Goal: Transaction & Acquisition: Purchase product/service

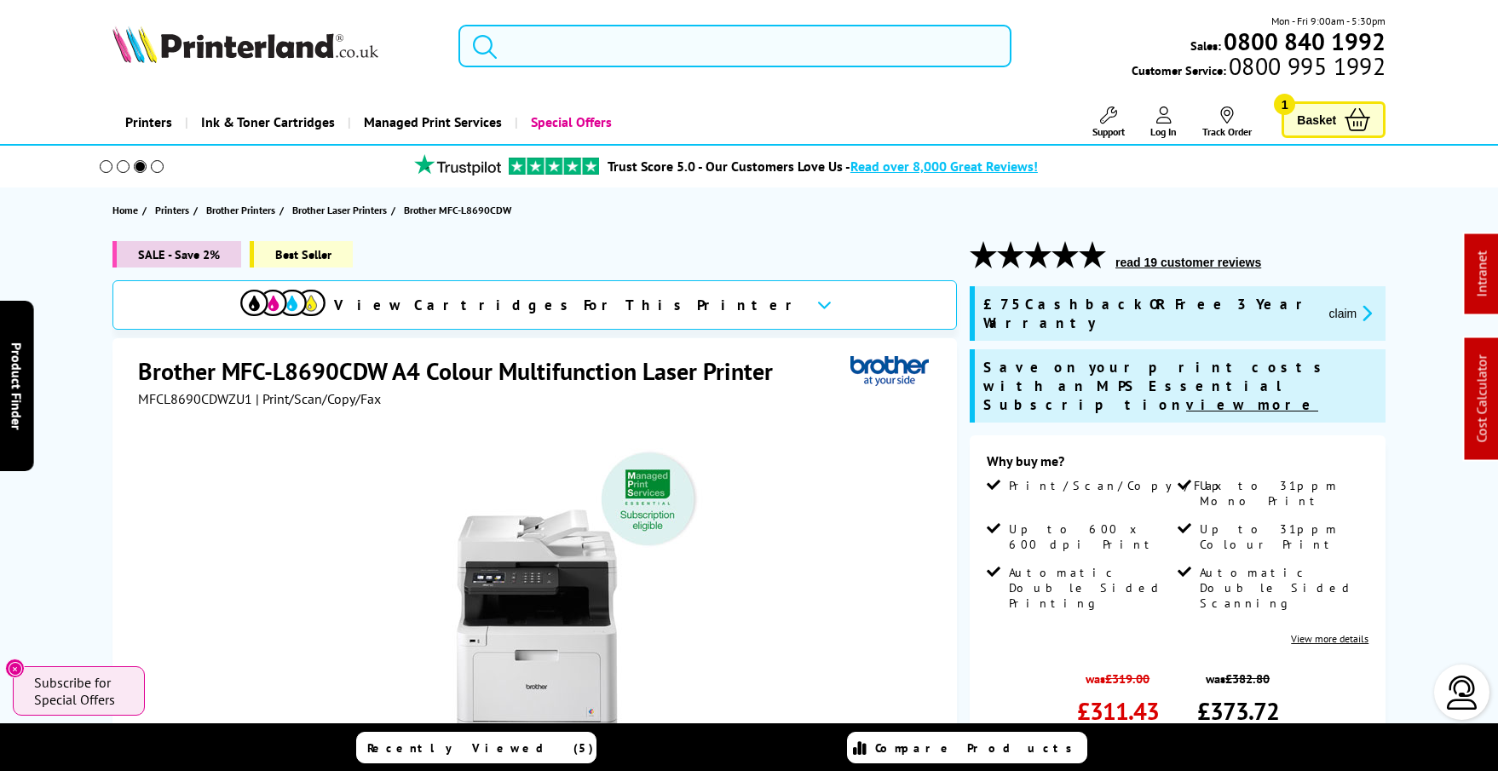
click at [707, 51] on input "search" at bounding box center [735, 46] width 553 height 43
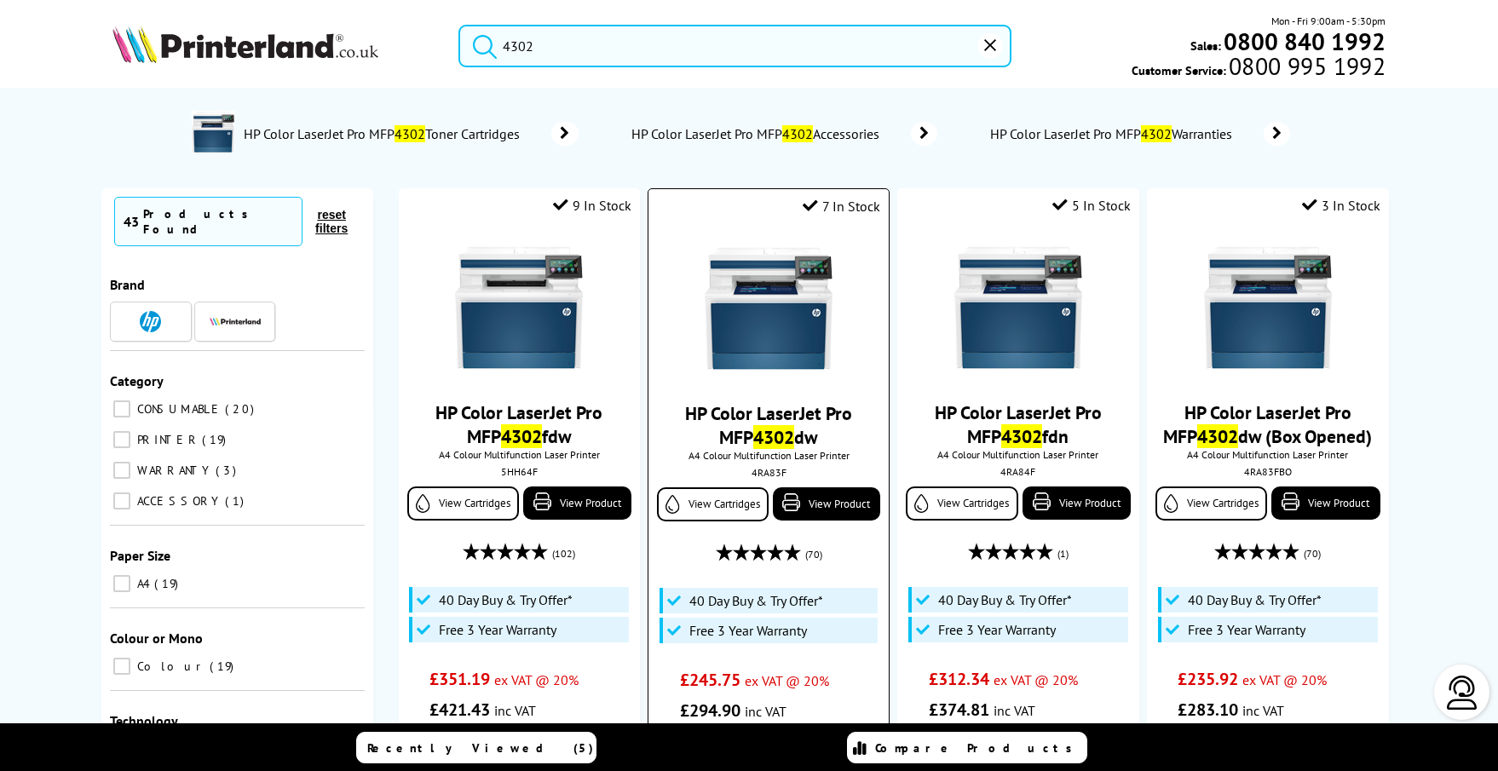
type input "4302"
click at [770, 361] on img at bounding box center [769, 309] width 128 height 128
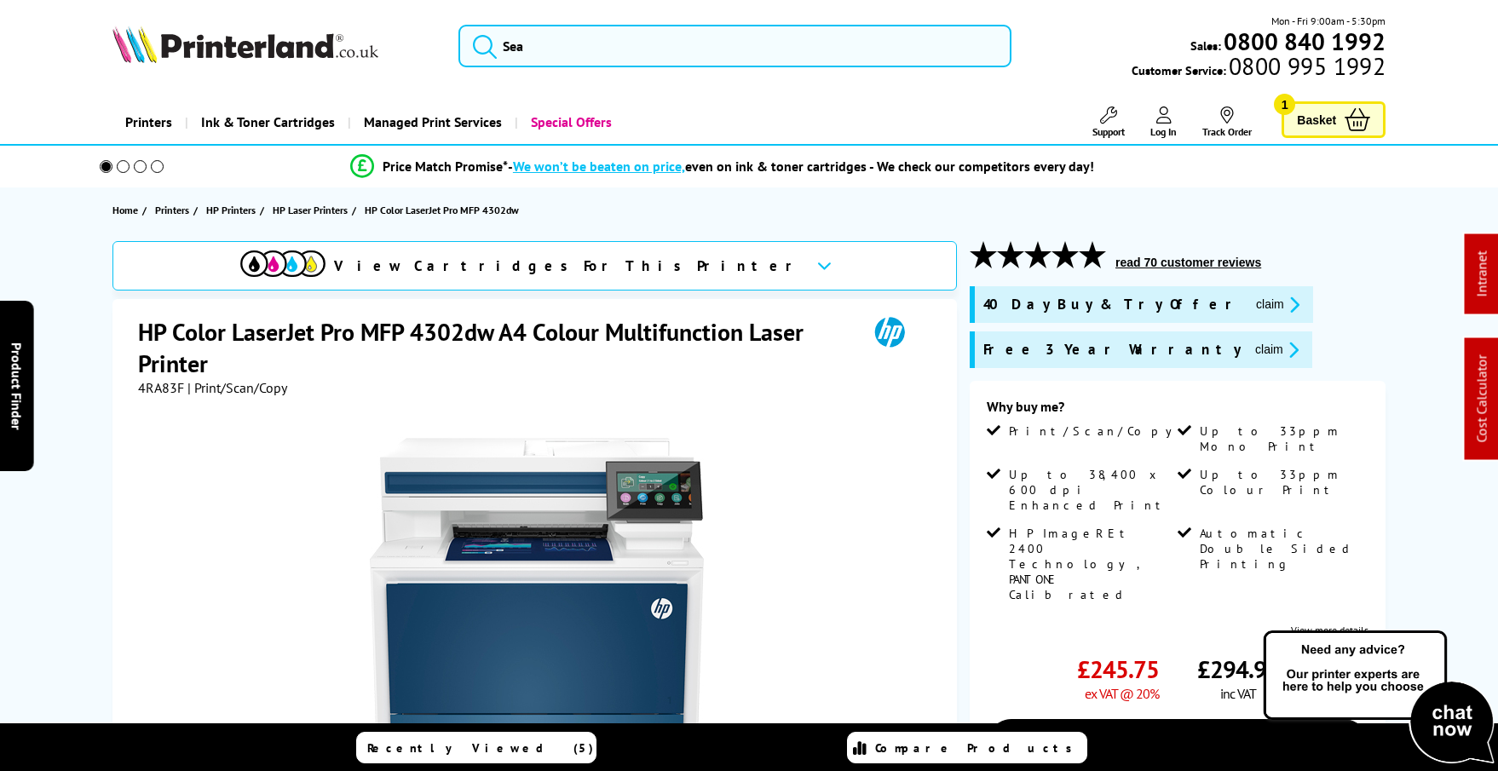
click at [1251, 310] on button "claim" at bounding box center [1278, 305] width 54 height 20
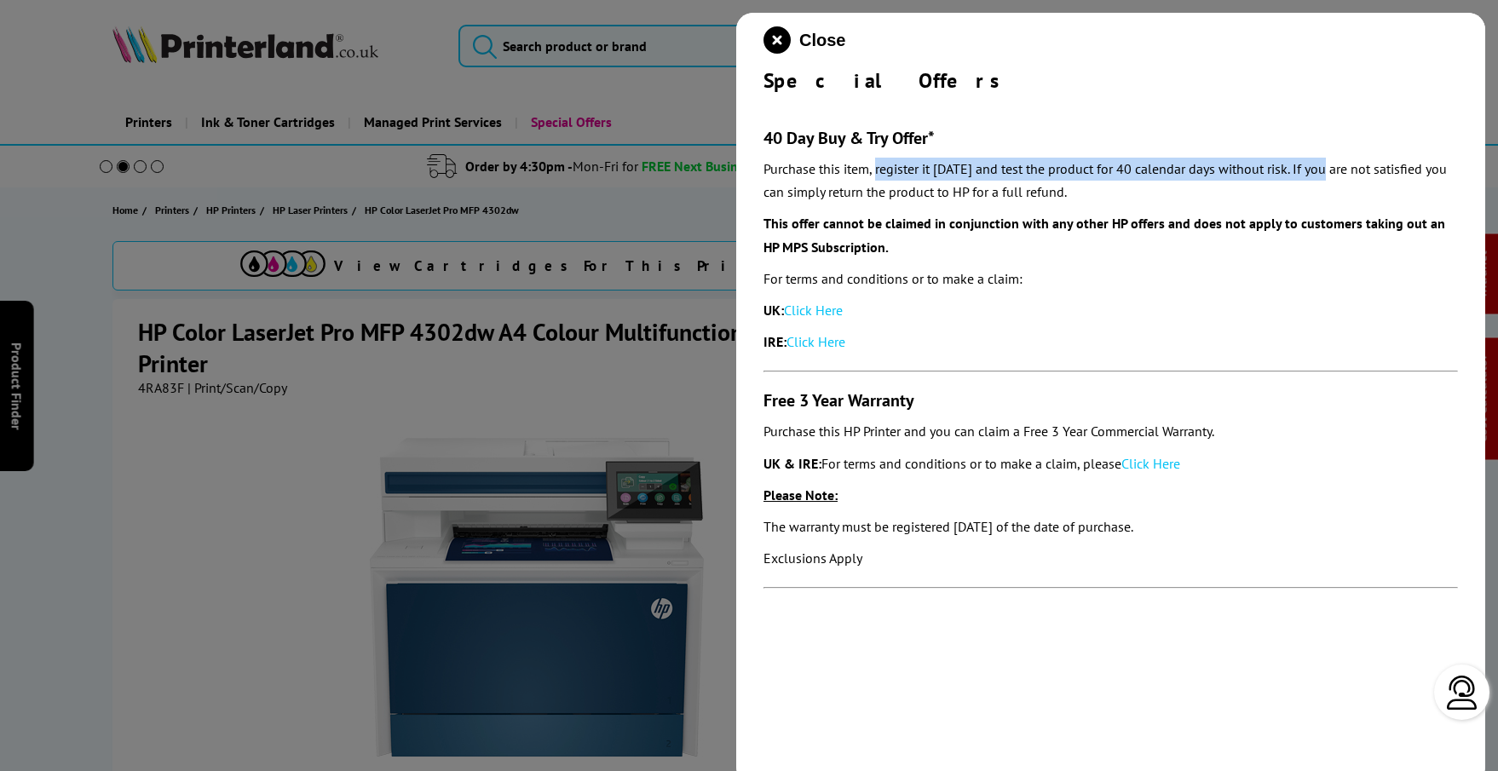
drag, startPoint x: 1338, startPoint y: 171, endPoint x: 879, endPoint y: 172, distance: 459.4
click at [879, 172] on p "Purchase this item, register it within 30 days and test the product for 40 cale…" at bounding box center [1111, 181] width 695 height 46
copy p "egister it within 30 days and test the product for 40 calendar days without risk"
click at [777, 43] on icon "close modal" at bounding box center [777, 39] width 27 height 27
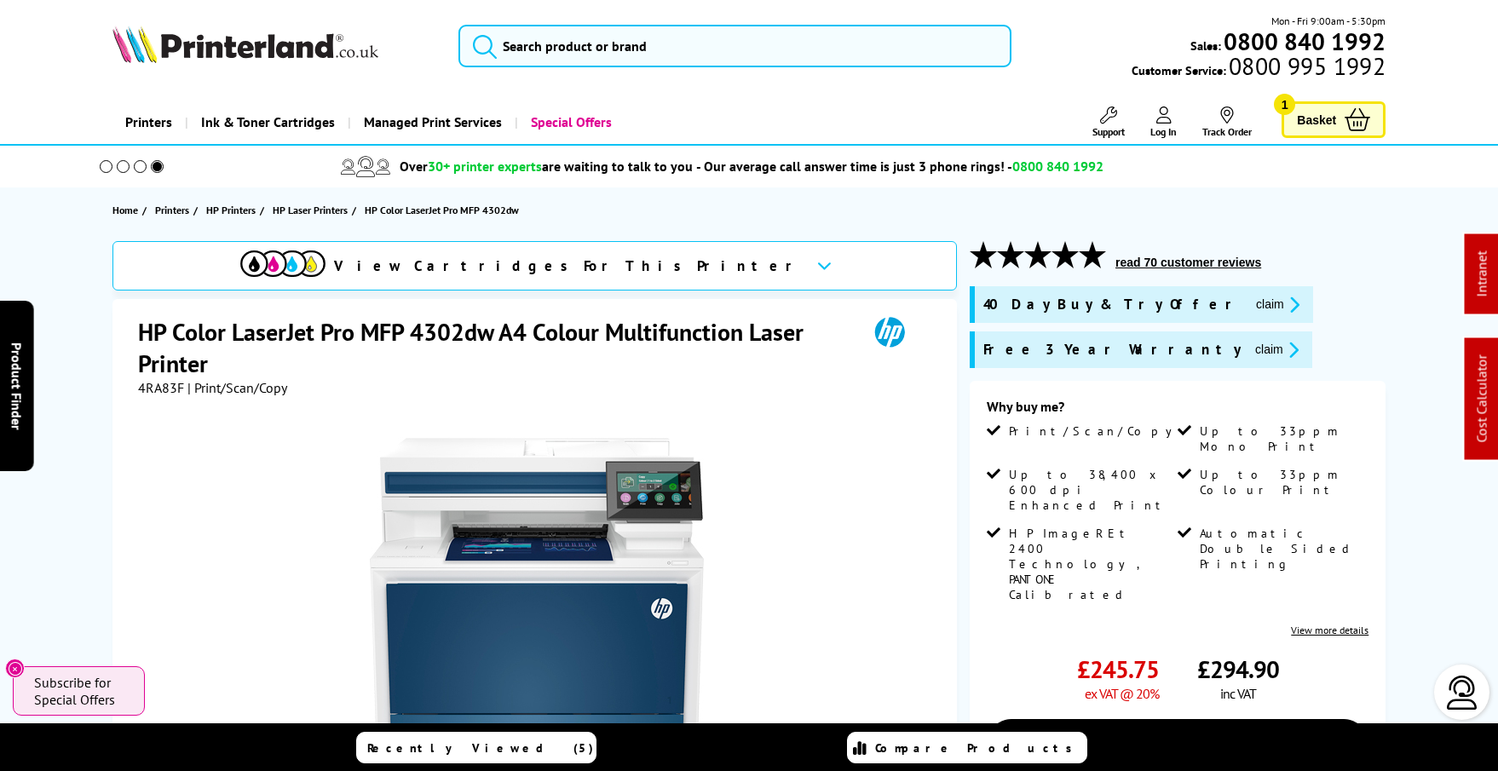
click at [1250, 353] on button "claim" at bounding box center [1277, 350] width 54 height 20
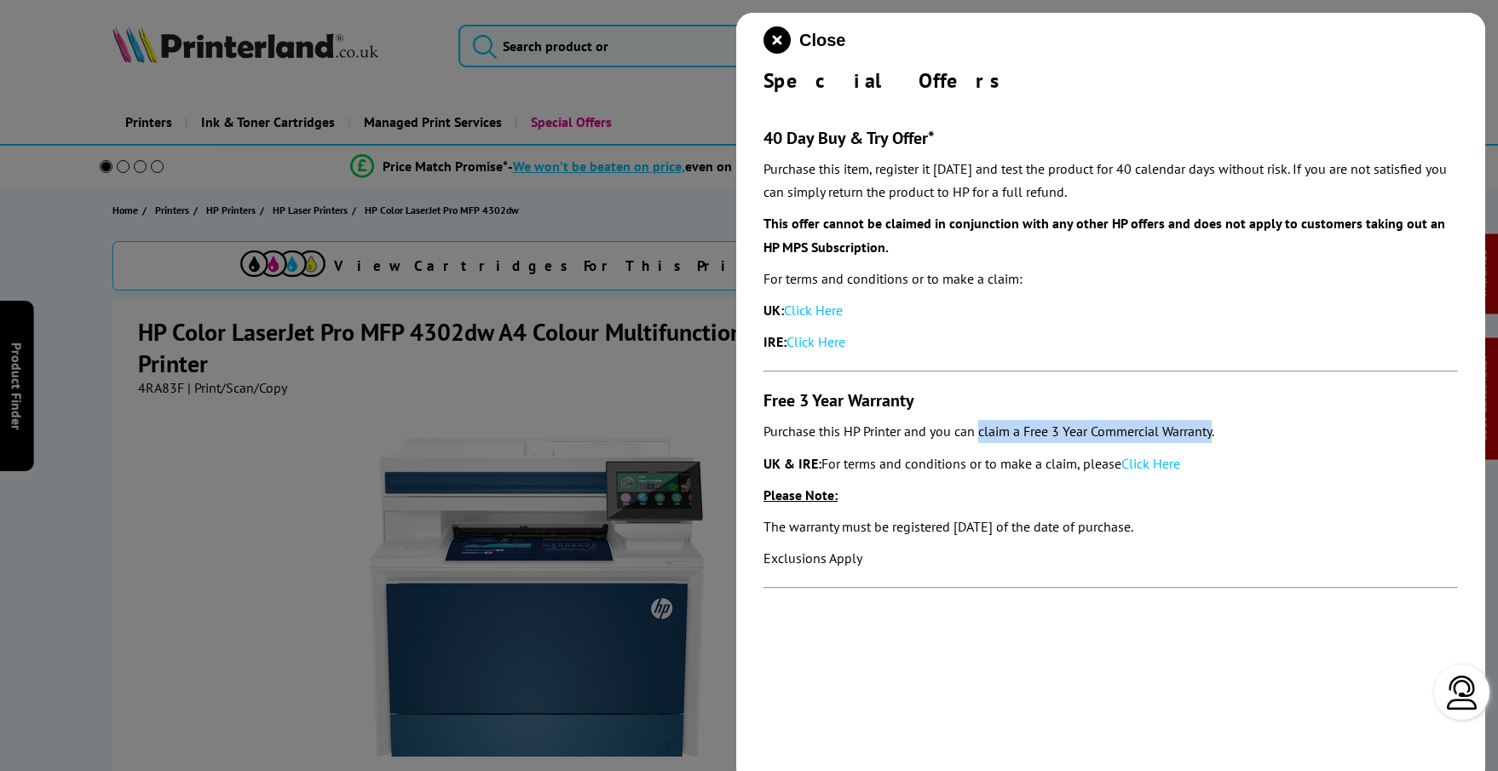
drag, startPoint x: 1218, startPoint y: 433, endPoint x: 984, endPoint y: 436, distance: 234.4
click at [984, 436] on p "Purchase this HP Printer and you can claim a Free 3 Year Commercial Warranty." at bounding box center [1111, 431] width 695 height 23
copy p "claim a Free 3 Year Commercial Warranty"
click at [765, 36] on icon "close modal" at bounding box center [777, 39] width 27 height 27
